Goal: Transaction & Acquisition: Purchase product/service

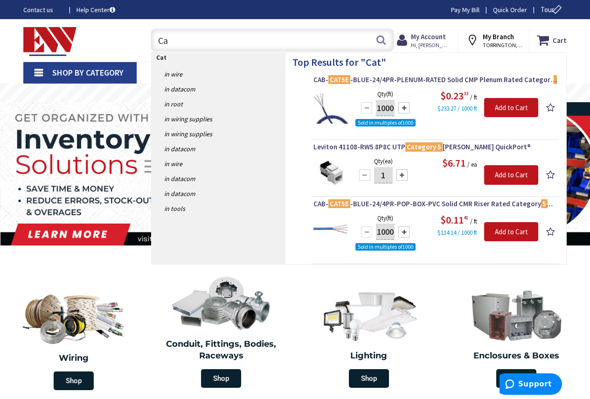
type input "C"
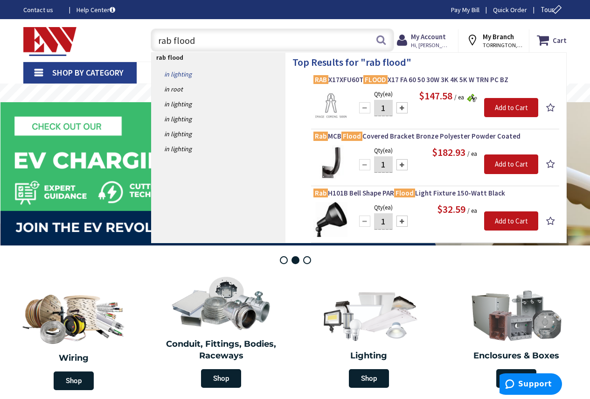
type input "rab flood"
click at [187, 75] on link "in Lighting" at bounding box center [218, 74] width 133 height 15
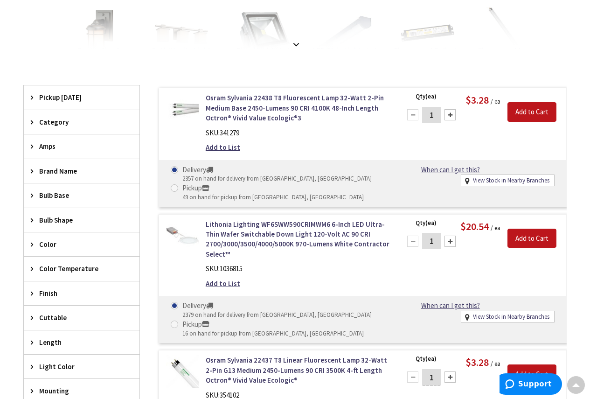
scroll to position [281, 0]
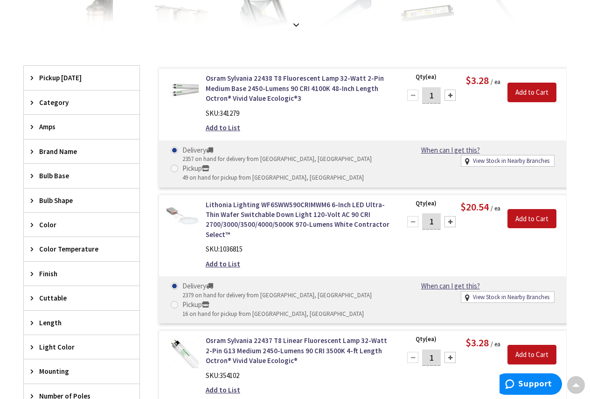
click at [64, 150] on span "Brand Name" at bounding box center [77, 151] width 76 height 10
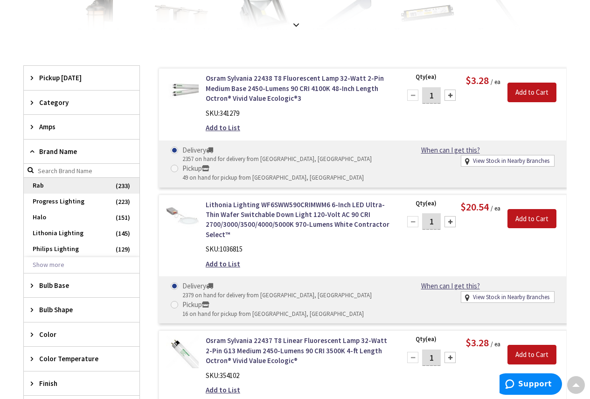
click at [39, 185] on span "Rab" at bounding box center [82, 186] width 116 height 16
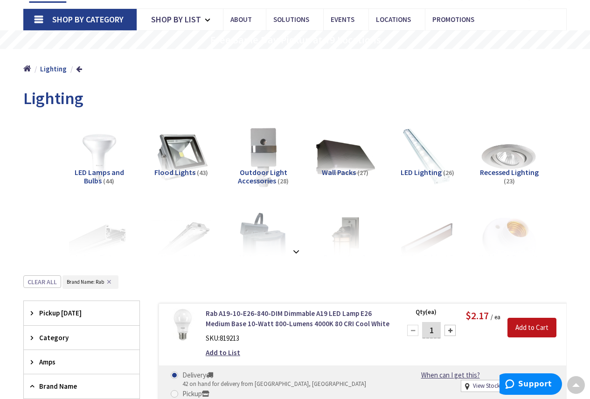
scroll to position [0, 0]
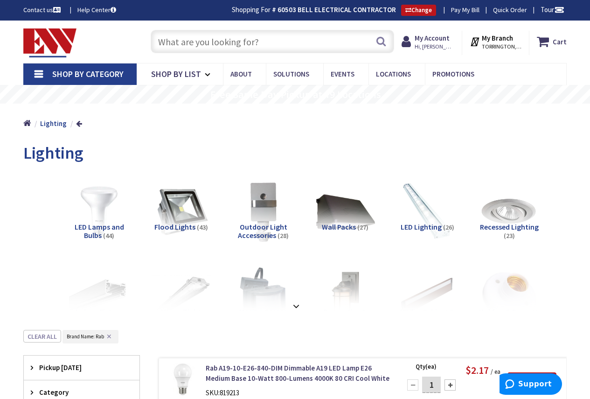
click at [97, 209] on img at bounding box center [99, 211] width 66 height 66
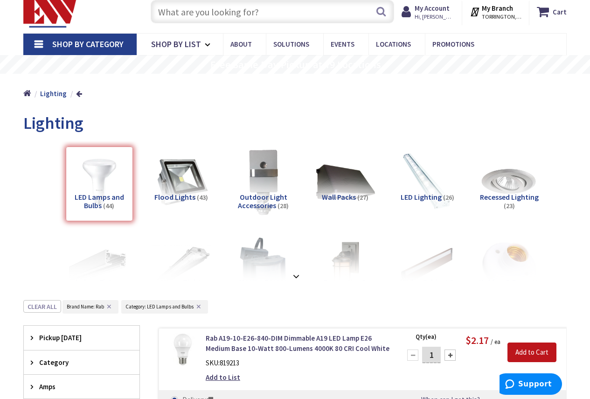
scroll to position [47, 0]
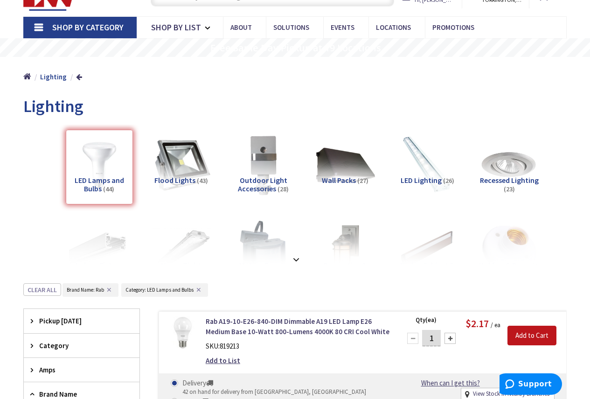
click at [183, 163] on img at bounding box center [181, 165] width 66 height 66
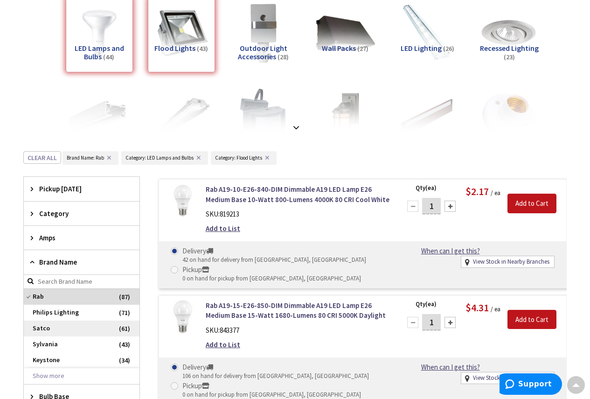
scroll to position [143, 0]
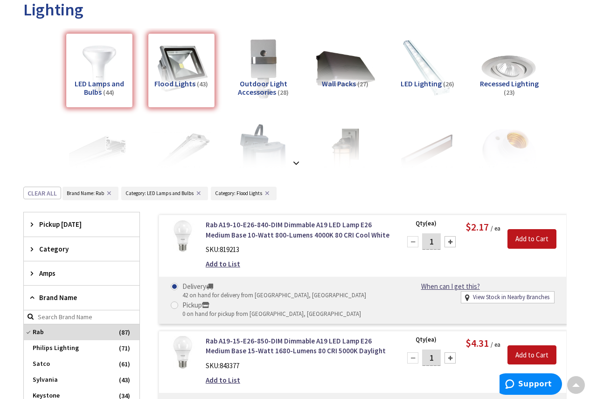
click at [97, 74] on div "LED Lamps and Bulbs (44)" at bounding box center [99, 70] width 67 height 75
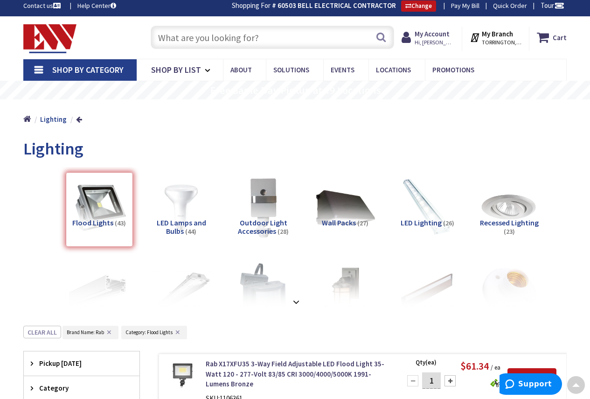
scroll to position [0, 0]
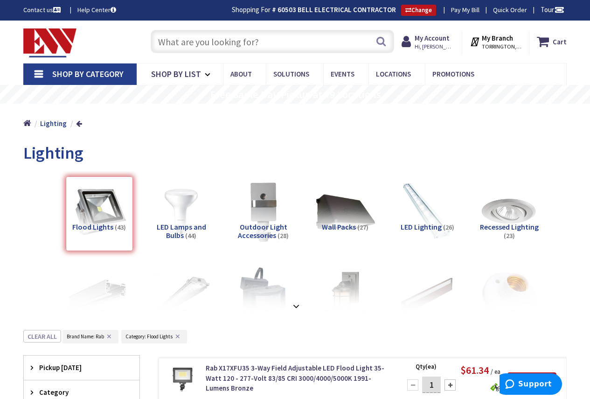
click at [197, 44] on input "text" at bounding box center [272, 41] width 243 height 23
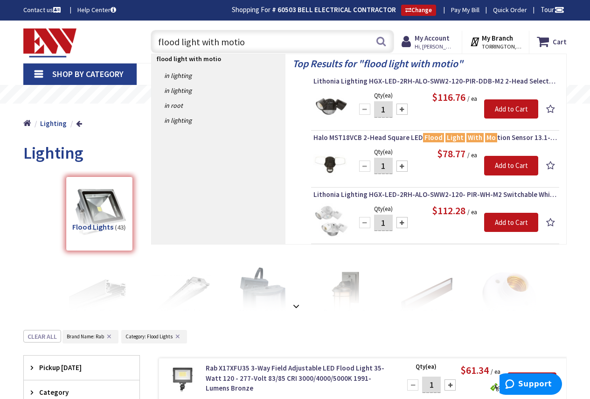
type input "flood light with motion"
